Goal: Task Accomplishment & Management: Use online tool/utility

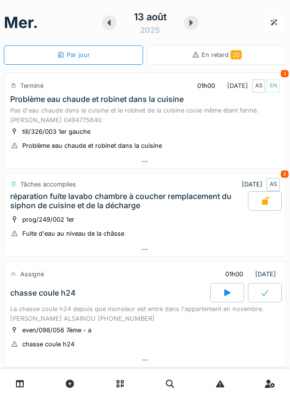
click at [245, 161] on div at bounding box center [144, 162] width 281 height 14
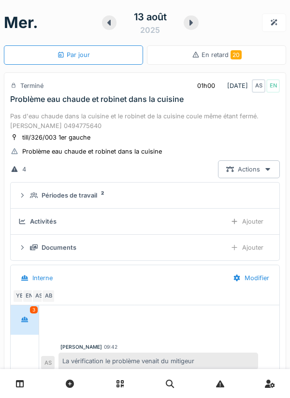
scroll to position [34, 0]
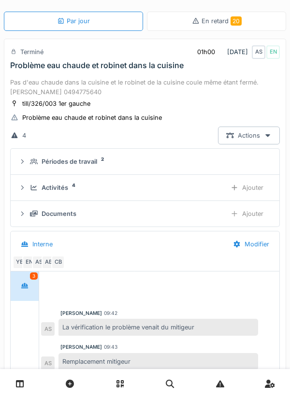
click at [212, 189] on div "Activités 4" at bounding box center [124, 187] width 188 height 9
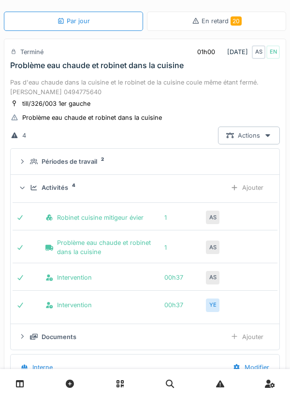
click at [222, 185] on div "Ajouter" at bounding box center [246, 188] width 49 height 18
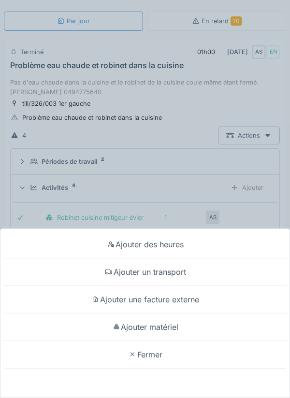
click at [212, 185] on div "Ajouter des heures Ajouter un transport Ajouter une facture externe Ajouter mat…" at bounding box center [145, 199] width 290 height 398
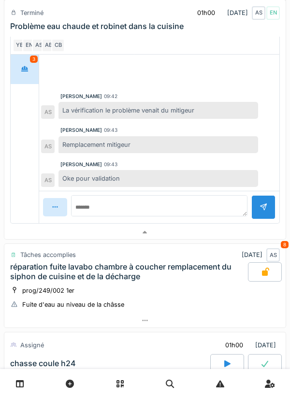
click at [221, 233] on div at bounding box center [144, 233] width 281 height 14
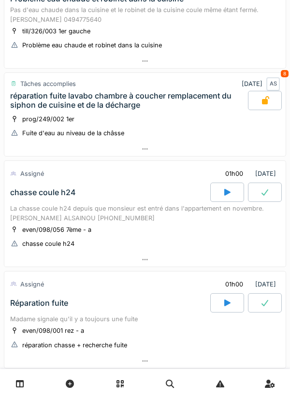
scroll to position [0, 0]
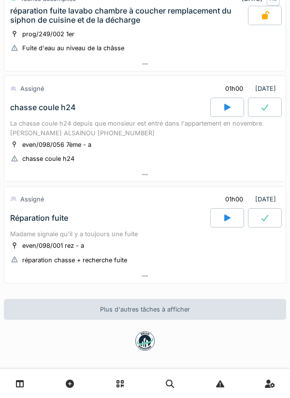
scroll to position [188, 0]
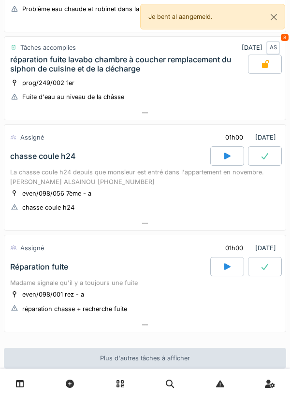
scroll to position [142, 0]
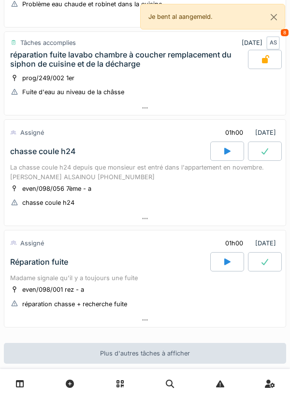
click at [245, 215] on div at bounding box center [144, 219] width 281 height 14
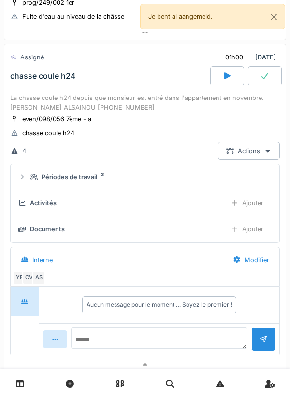
scroll to position [222, 0]
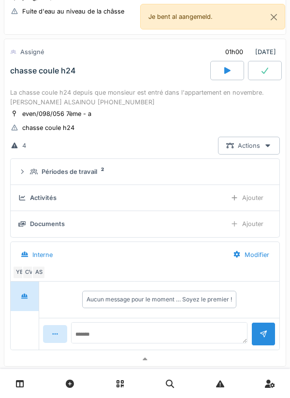
click at [211, 202] on div "Activités" at bounding box center [118, 197] width 200 height 9
click at [210, 229] on div "Documents Ajouter" at bounding box center [144, 224] width 253 height 18
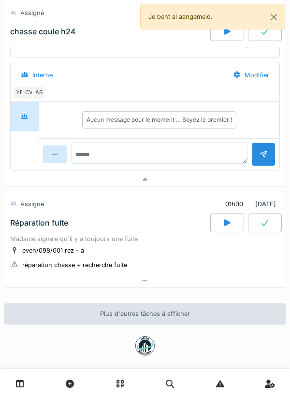
click at [237, 185] on div at bounding box center [144, 180] width 281 height 14
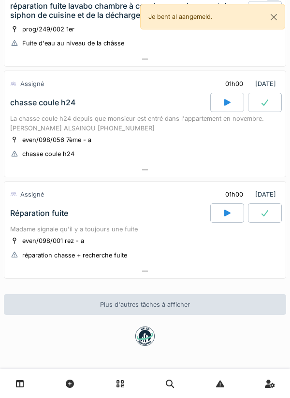
scroll to position [190, 0]
click at [222, 270] on div at bounding box center [144, 271] width 281 height 14
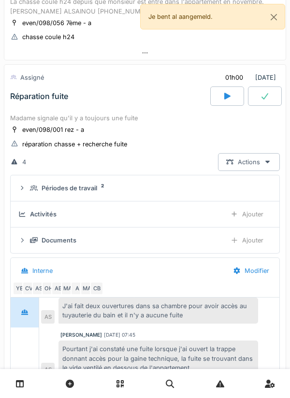
scroll to position [333, 0]
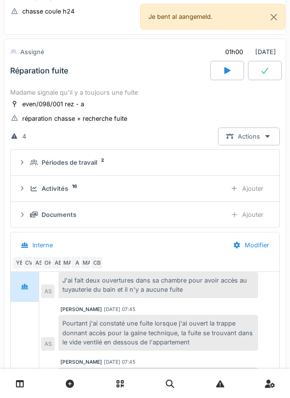
click at [200, 187] on div "Activités 16" at bounding box center [124, 188] width 188 height 9
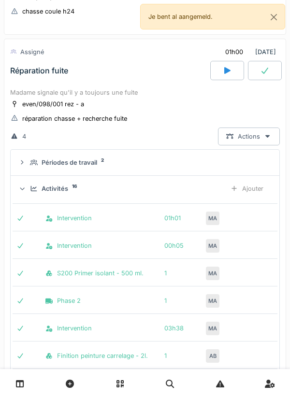
click at [202, 189] on div "Activités 16" at bounding box center [124, 188] width 188 height 9
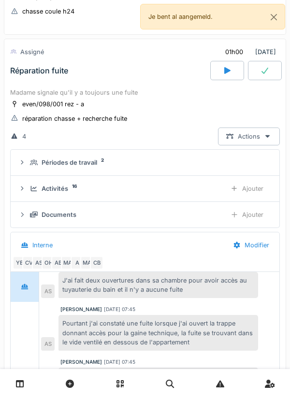
click at [210, 186] on div "Activités 16" at bounding box center [124, 188] width 188 height 9
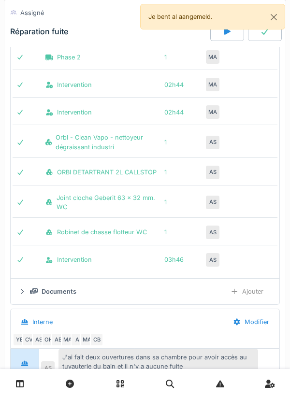
scroll to position [721, 0]
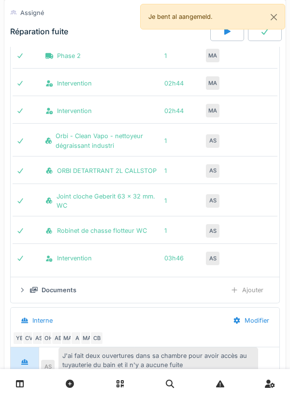
click at [192, 291] on div "Documents" at bounding box center [124, 290] width 188 height 9
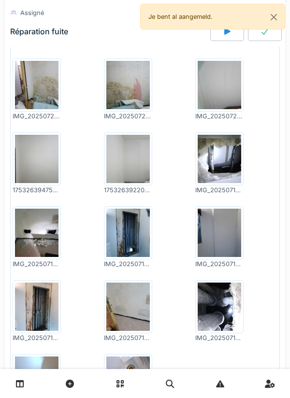
scroll to position [1117, 0]
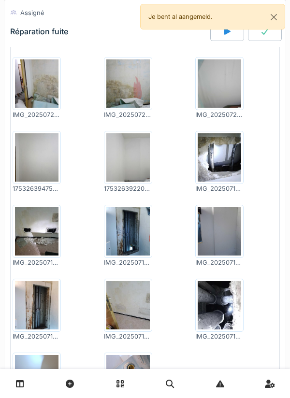
click at [221, 181] on img at bounding box center [219, 157] width 43 height 48
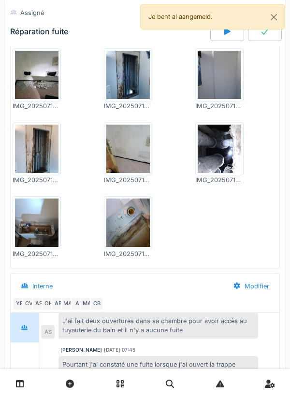
scroll to position [1274, 0]
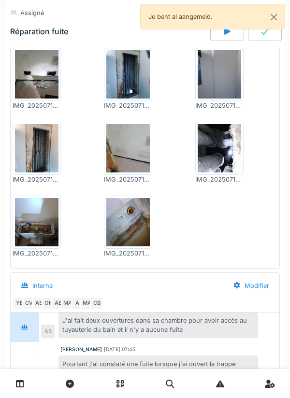
click at [36, 150] on img at bounding box center [36, 148] width 43 height 48
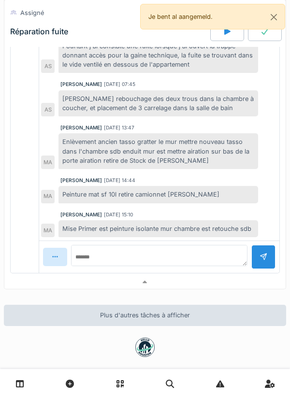
scroll to position [1603, 0]
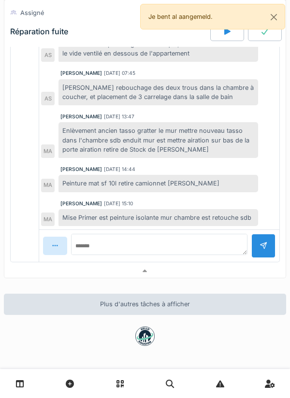
click at [218, 272] on div at bounding box center [144, 271] width 281 height 14
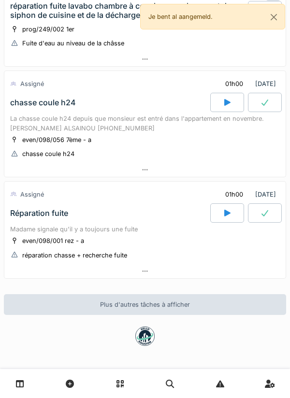
scroll to position [190, 0]
click at [231, 214] on icon at bounding box center [227, 213] width 10 height 8
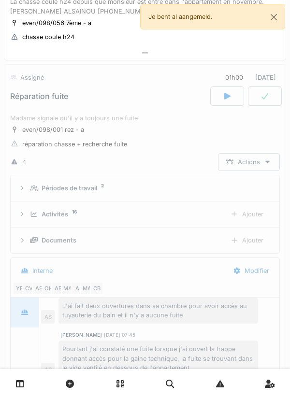
scroll to position [333, 0]
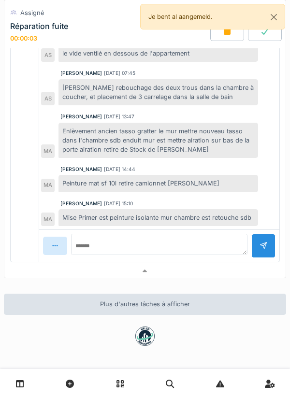
click at [214, 271] on div at bounding box center [144, 271] width 281 height 14
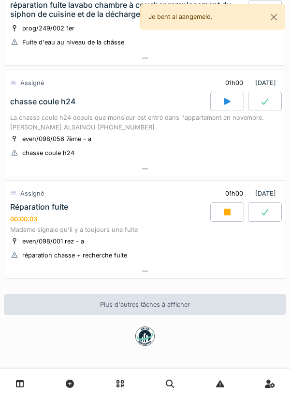
scroll to position [191, 0]
